Goal: Task Accomplishment & Management: Use online tool/utility

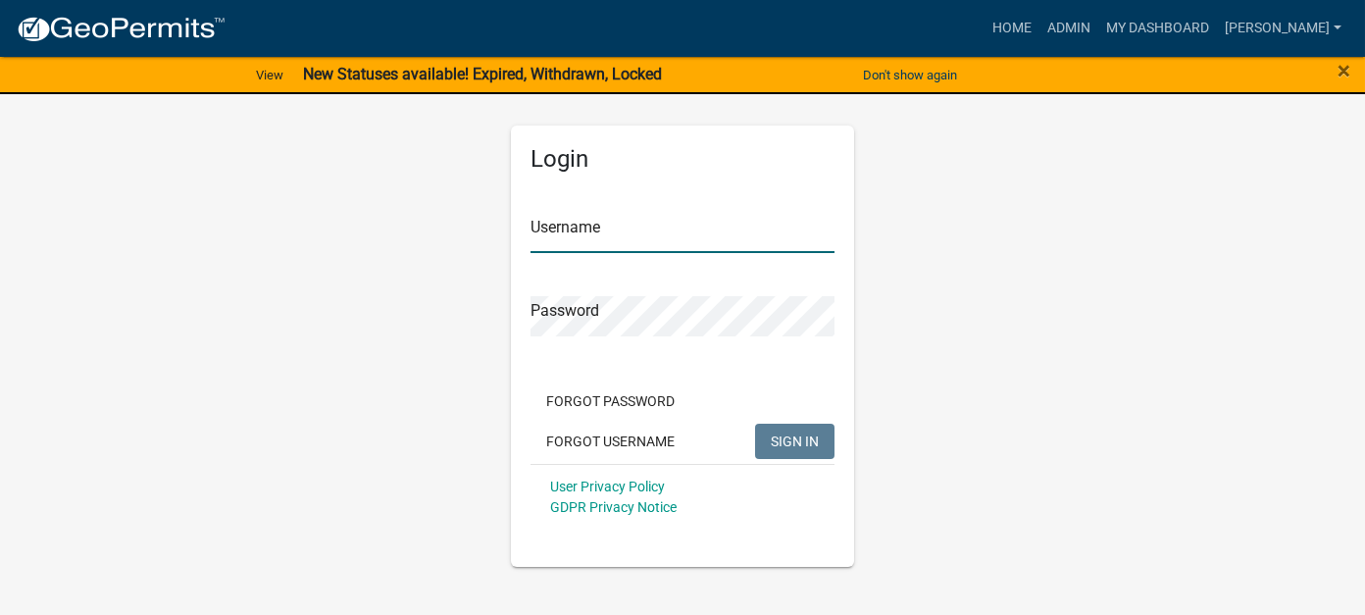
type input "[PERSON_NAME]"
click at [779, 437] on span "SIGN IN" at bounding box center [795, 440] width 48 height 16
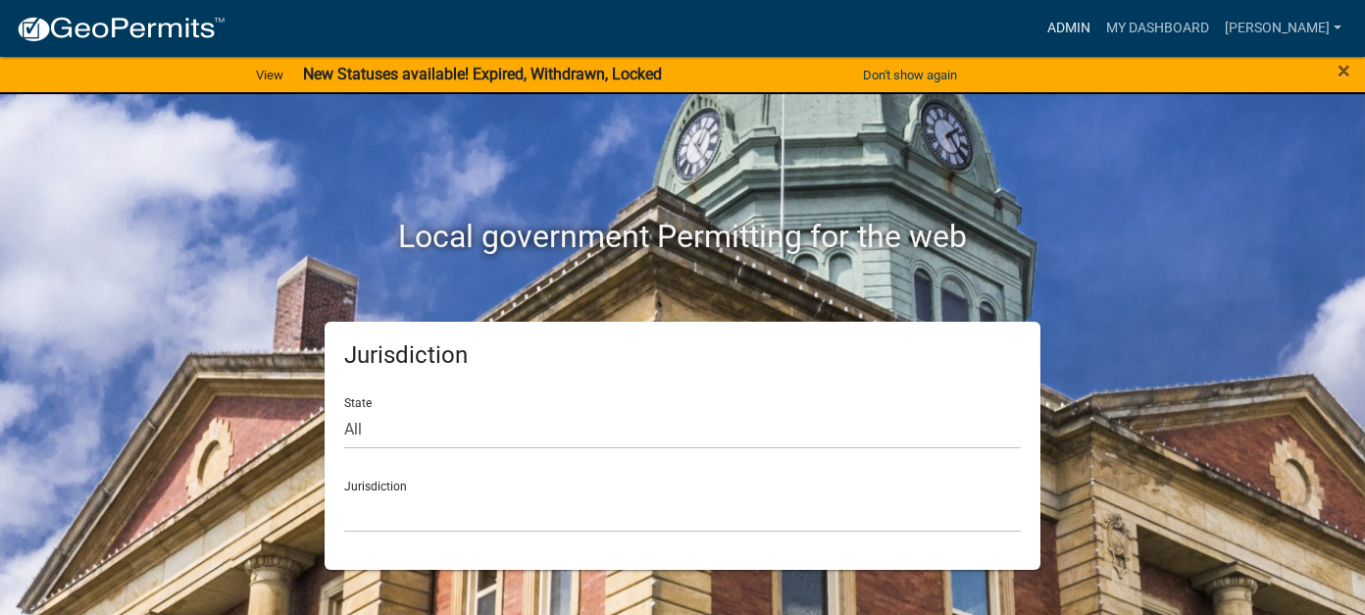
click at [1098, 17] on link "Admin" at bounding box center [1068, 28] width 59 height 37
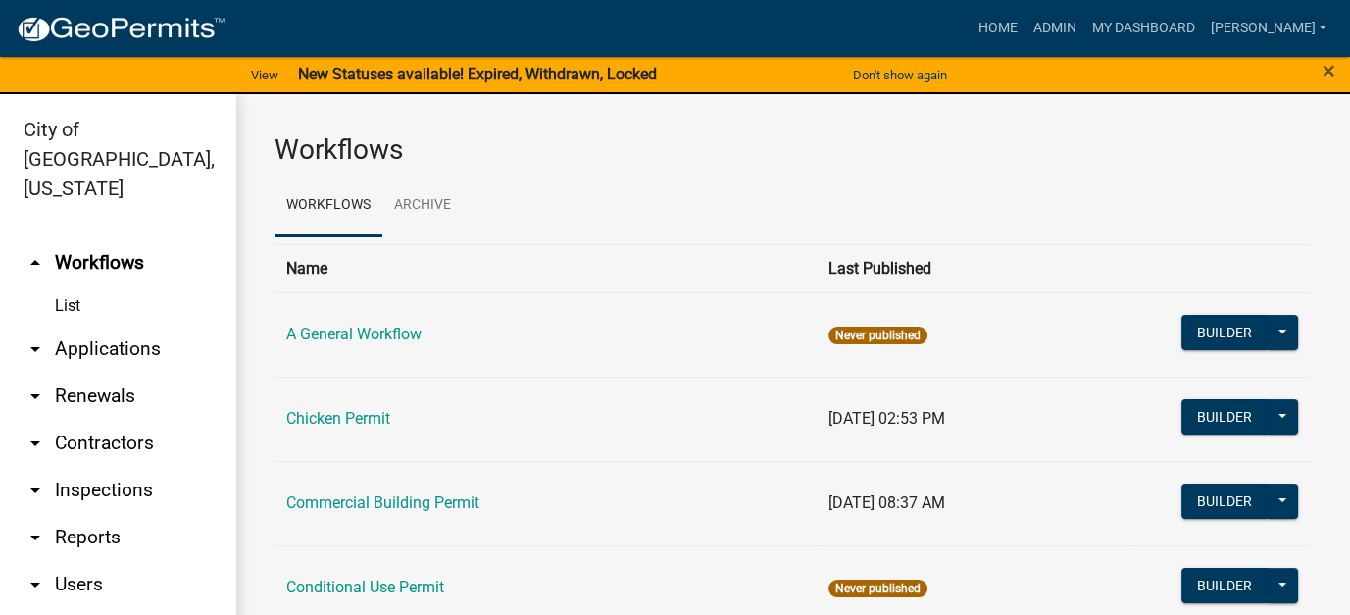
click at [77, 514] on link "arrow_drop_down Reports" at bounding box center [117, 537] width 235 height 47
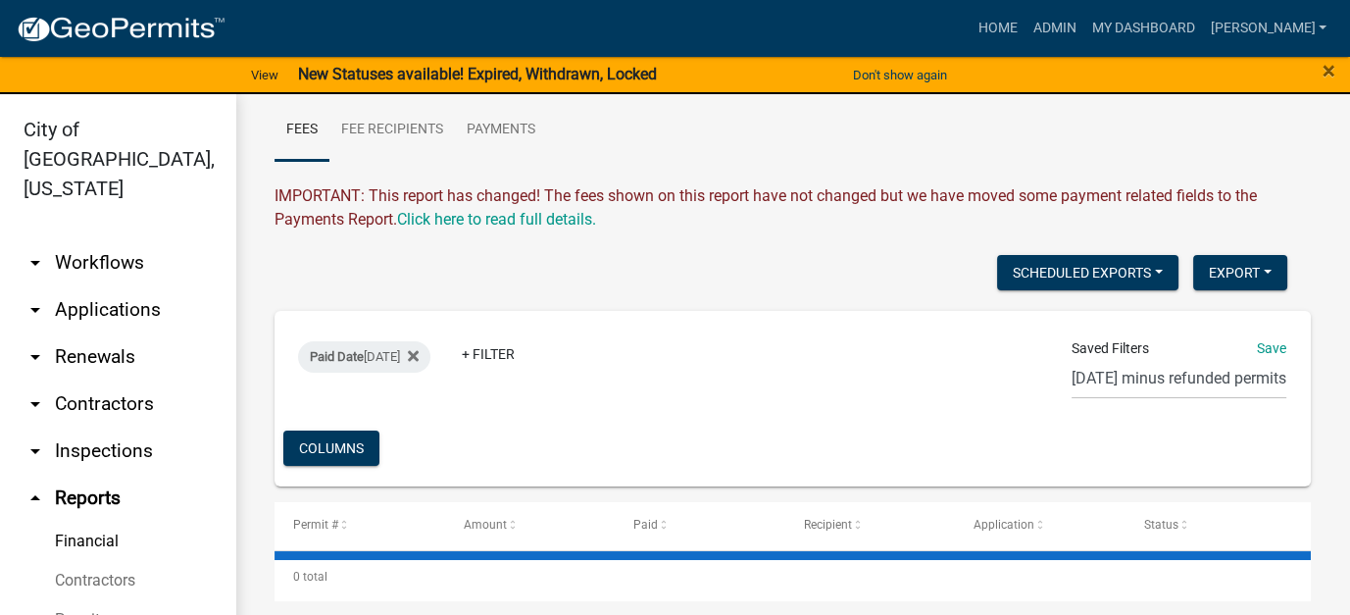
scroll to position [23, 0]
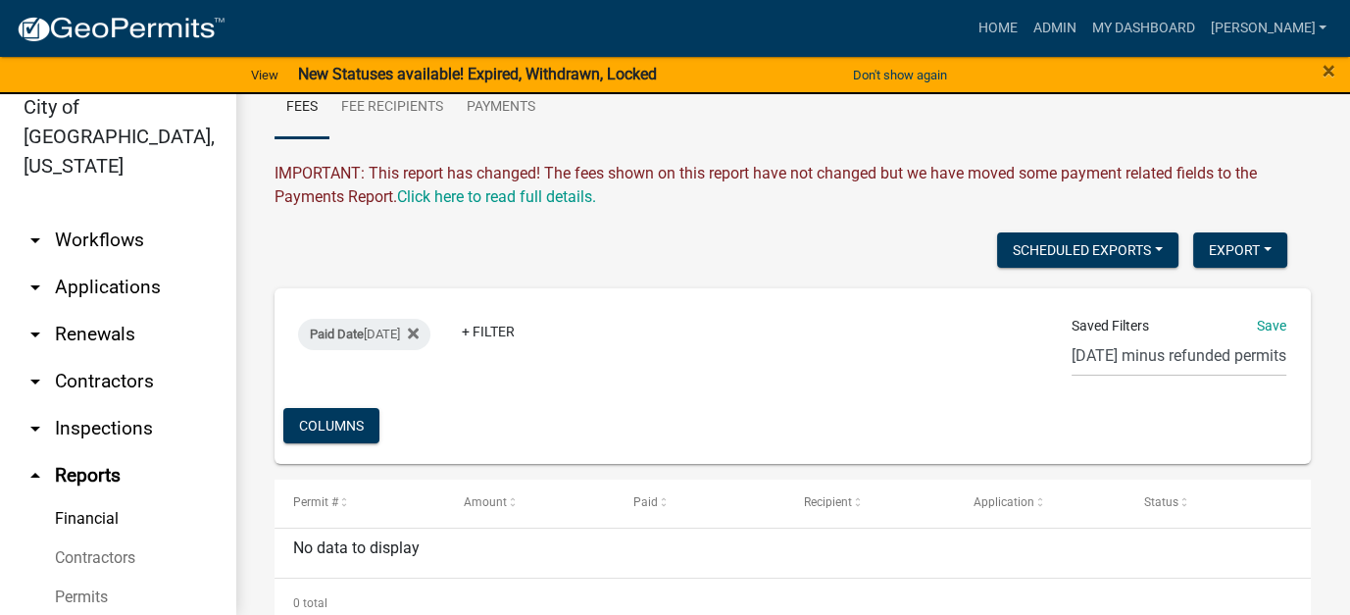
click at [122, 264] on link "arrow_drop_down Applications" at bounding box center [117, 287] width 235 height 47
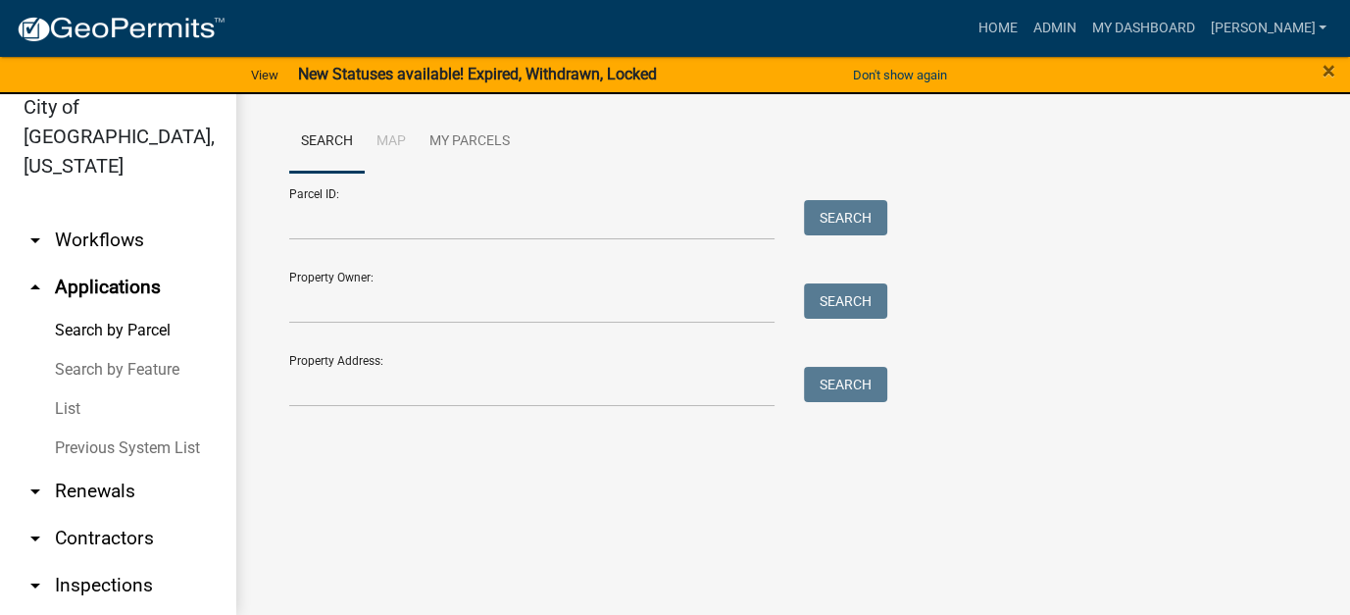
click at [73, 389] on link "List" at bounding box center [117, 408] width 235 height 39
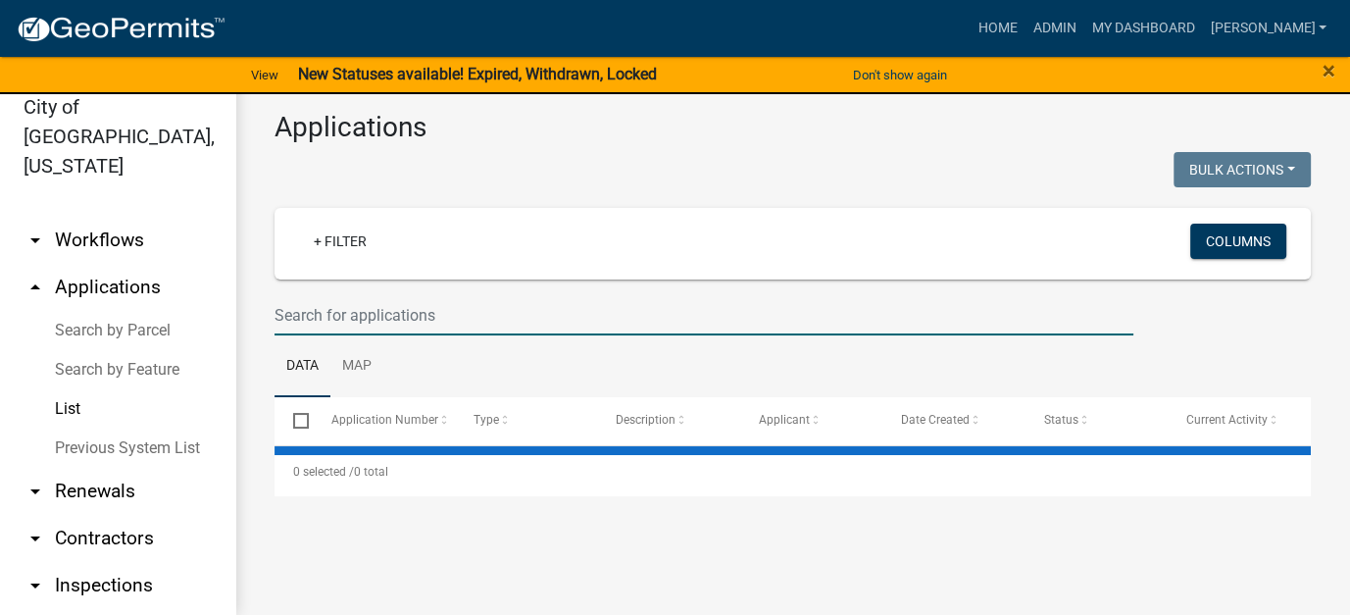
click at [368, 317] on input "text" at bounding box center [704, 315] width 859 height 40
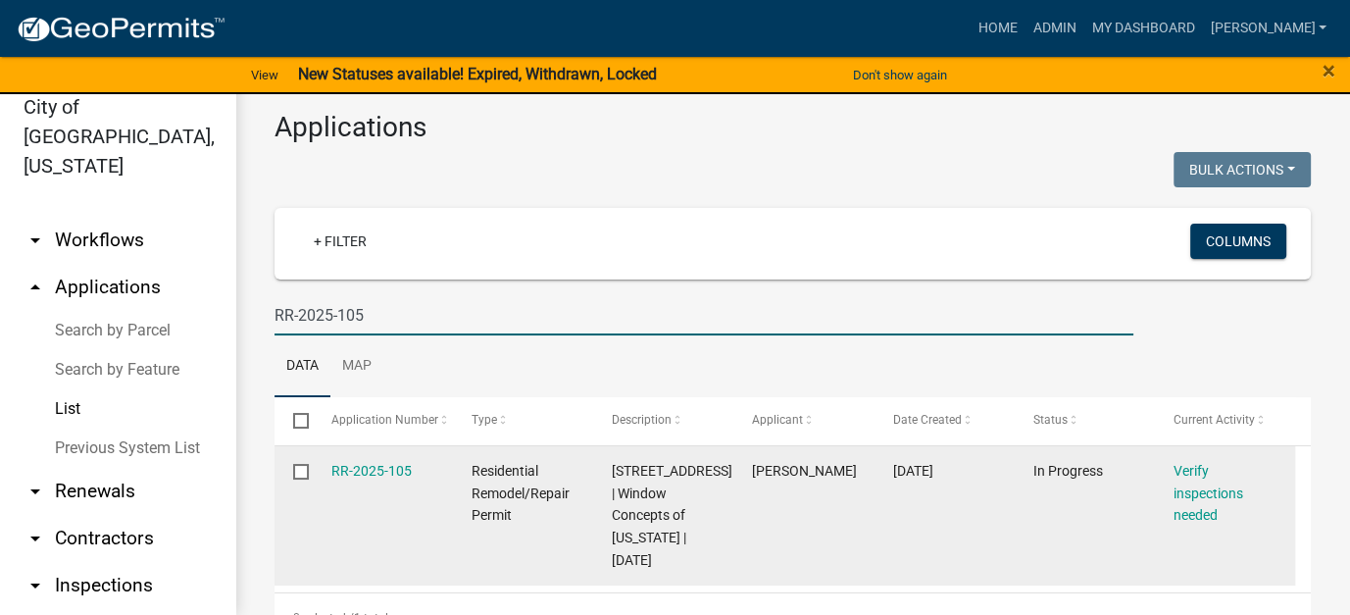
scroll to position [86, 0]
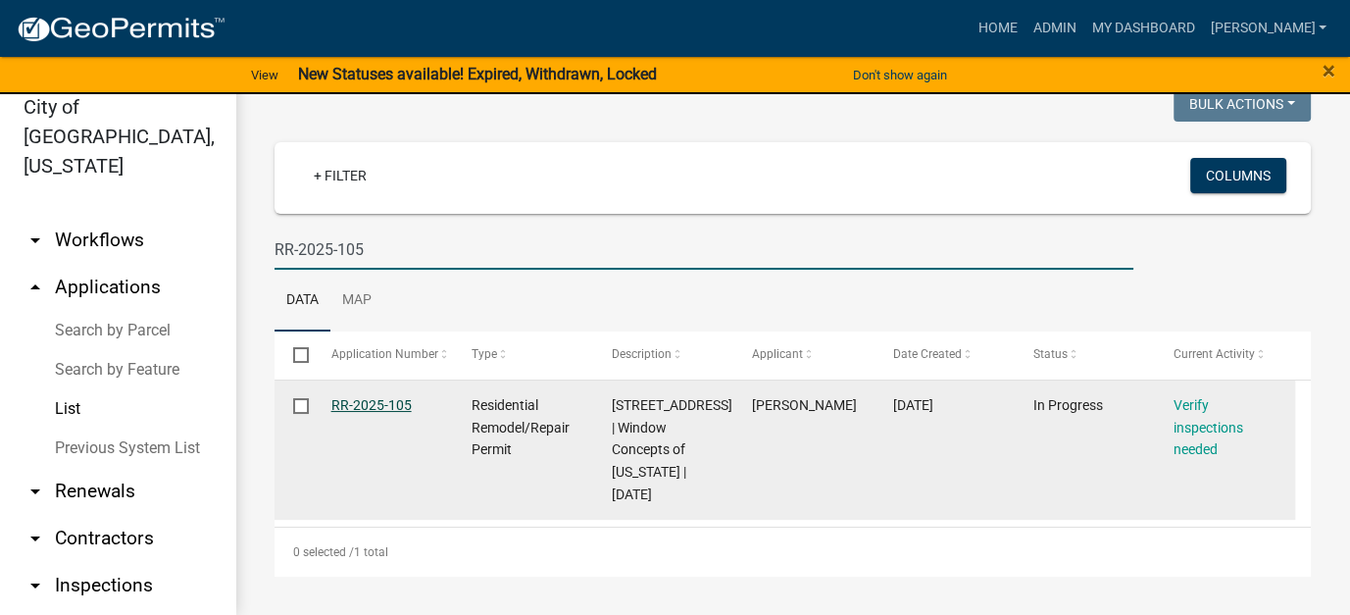
type input "RR-2025-105"
click at [375, 397] on link "RR-2025-105" at bounding box center [371, 405] width 80 height 16
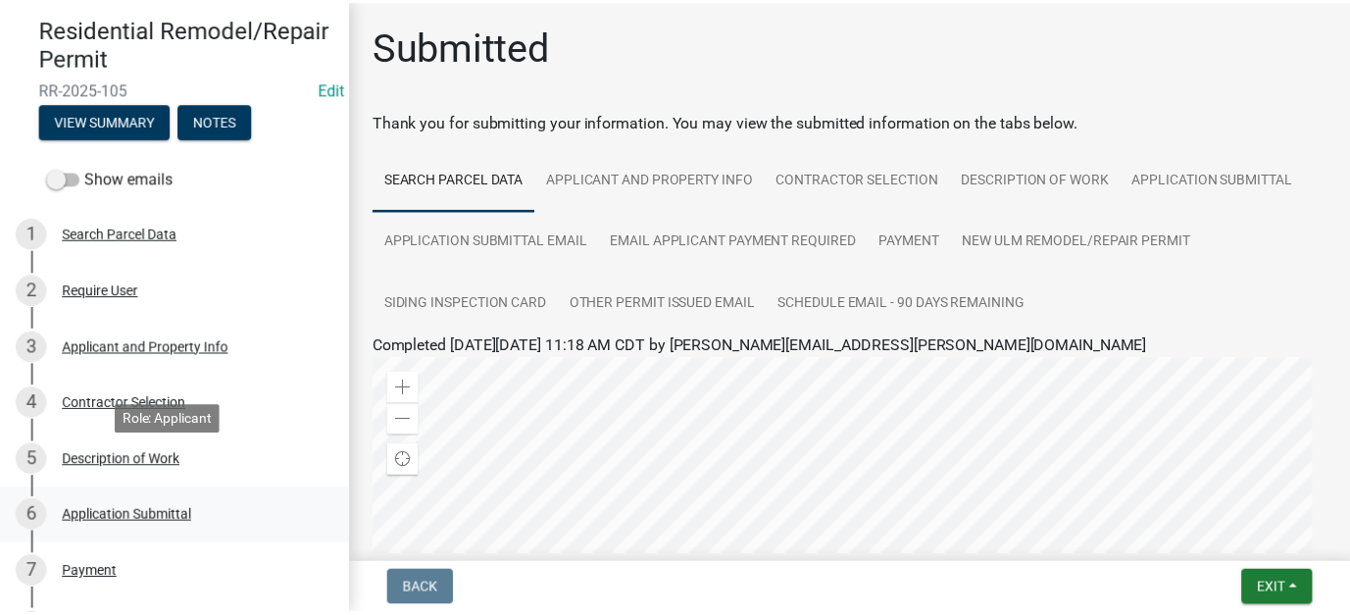
scroll to position [98, 0]
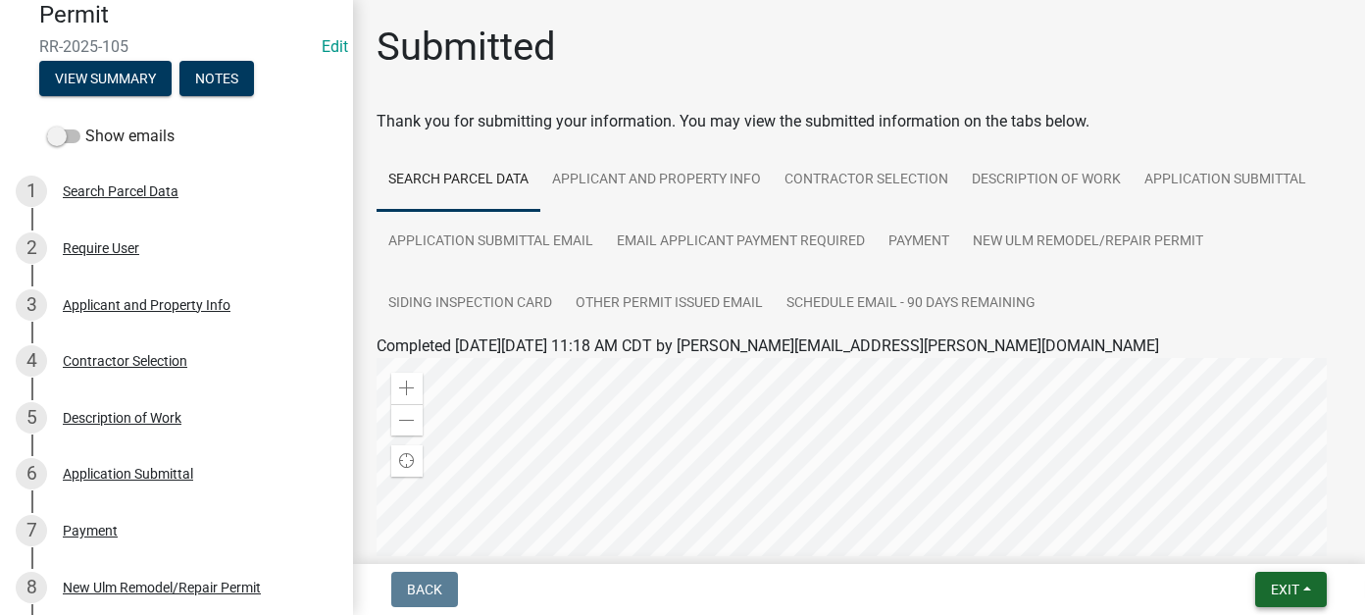
click at [1284, 590] on span "Exit" at bounding box center [1285, 589] width 28 height 16
click at [1238, 538] on button "Save & Exit" at bounding box center [1248, 538] width 157 height 47
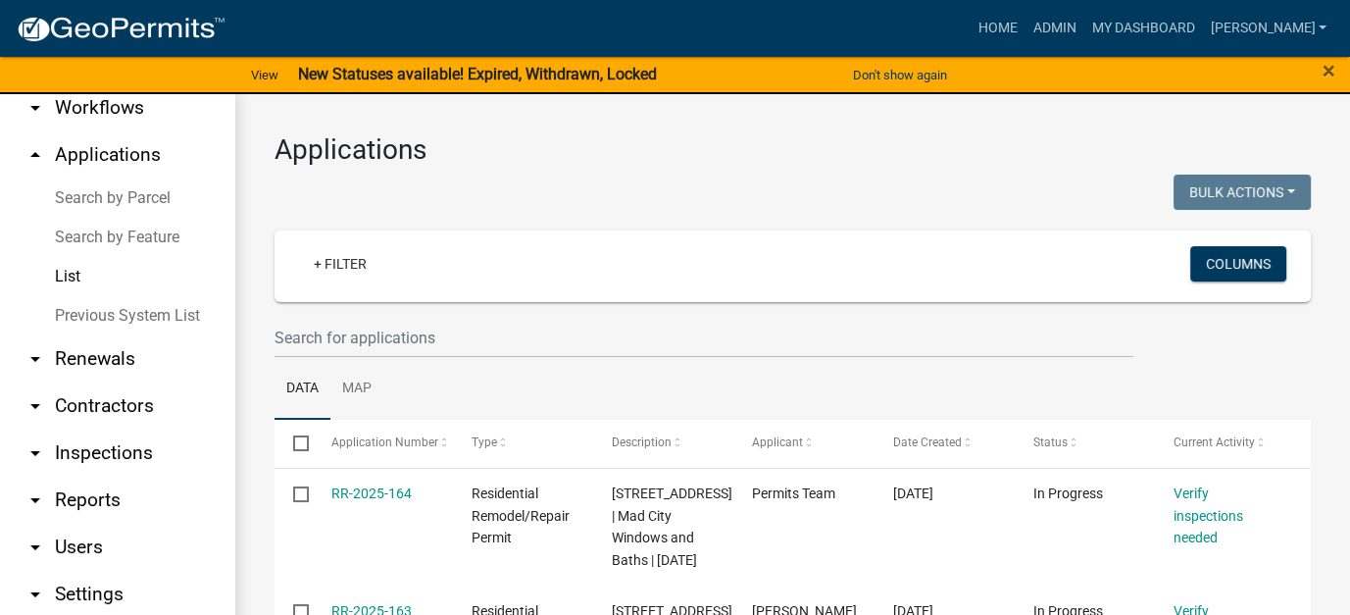
scroll to position [158, 0]
click at [117, 474] on link "arrow_drop_down Reports" at bounding box center [117, 497] width 235 height 47
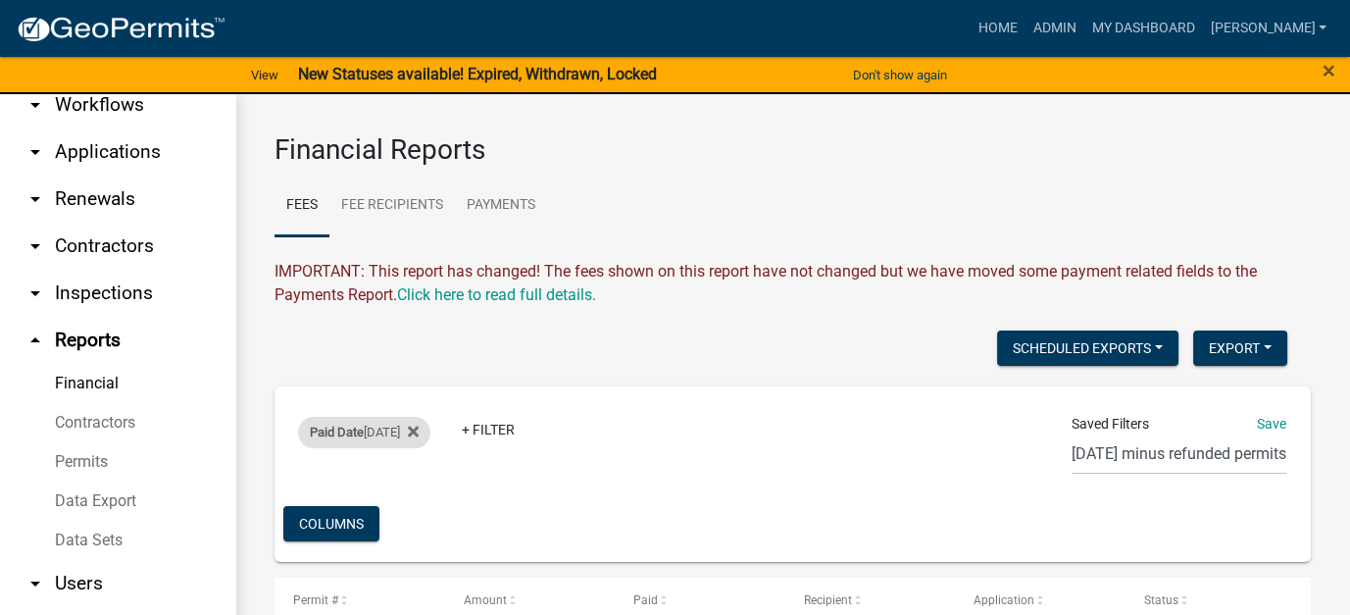
click at [378, 438] on div "Paid Date [DATE]" at bounding box center [364, 432] width 132 height 31
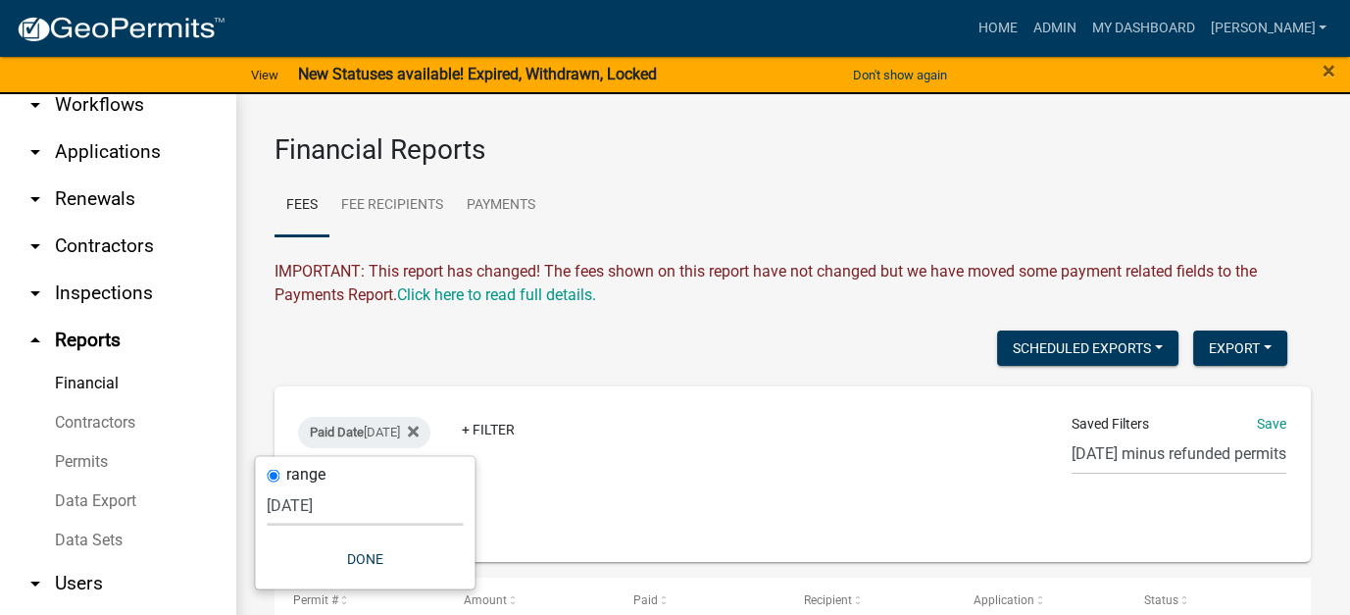
click at [336, 503] on select "[DATE] [DATE] Current Week Previous Week Current Month Last Month Current Calen…" at bounding box center [365, 504] width 196 height 40
select select "previous_1_day"
click at [277, 484] on select "[DATE] [DATE] Current Week Previous Week Current Month Last Month Current Calen…" at bounding box center [365, 504] width 196 height 40
click at [387, 547] on button "Done" at bounding box center [375, 557] width 196 height 35
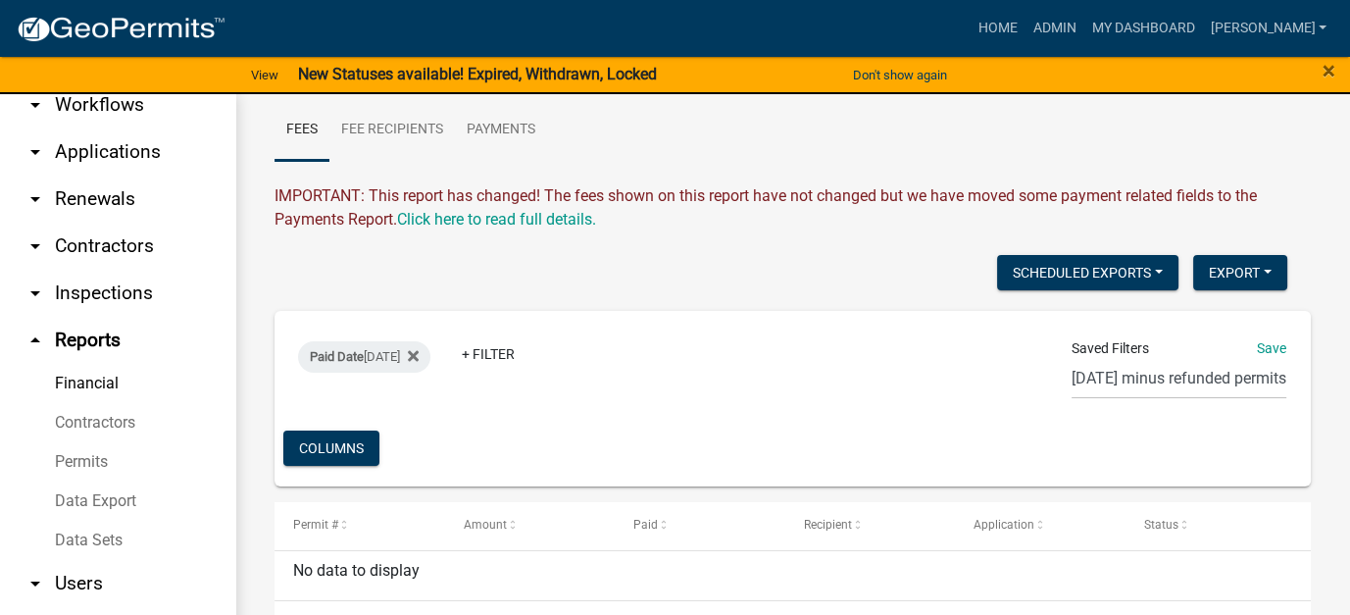
scroll to position [125, 0]
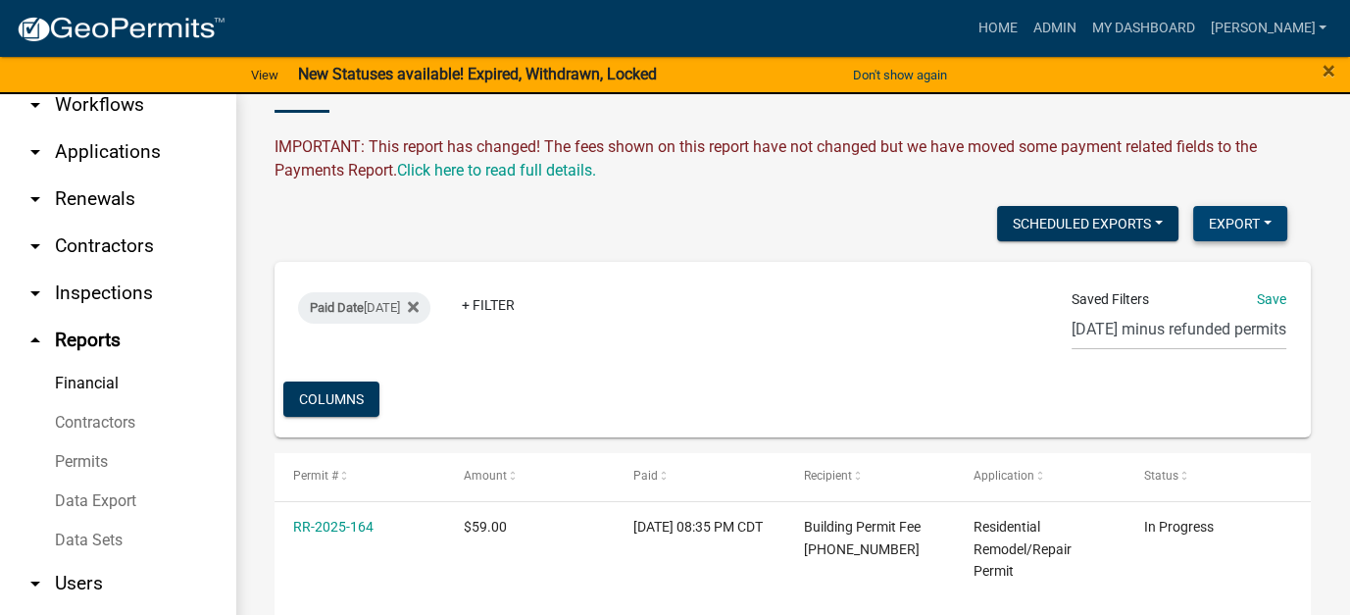
click at [1193, 226] on button "Export" at bounding box center [1240, 223] width 94 height 35
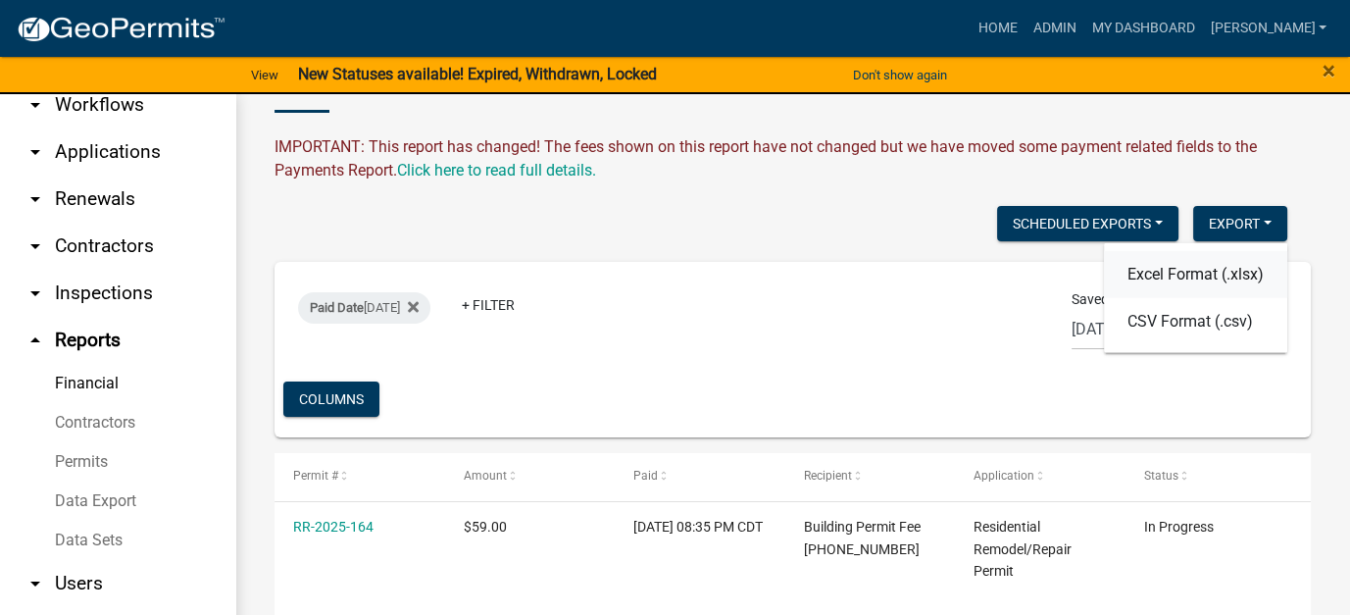
click at [1167, 275] on button "Excel Format (.xlsx)" at bounding box center [1195, 273] width 183 height 47
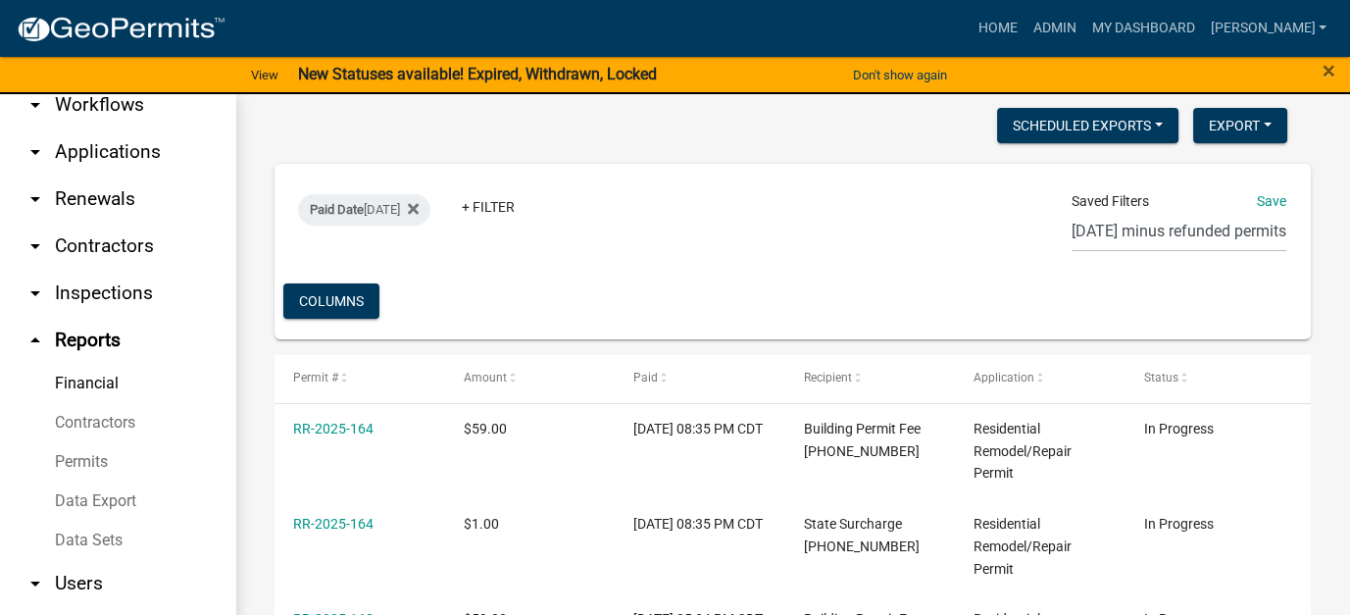
scroll to position [321, 0]
